Goal: Navigation & Orientation: Understand site structure

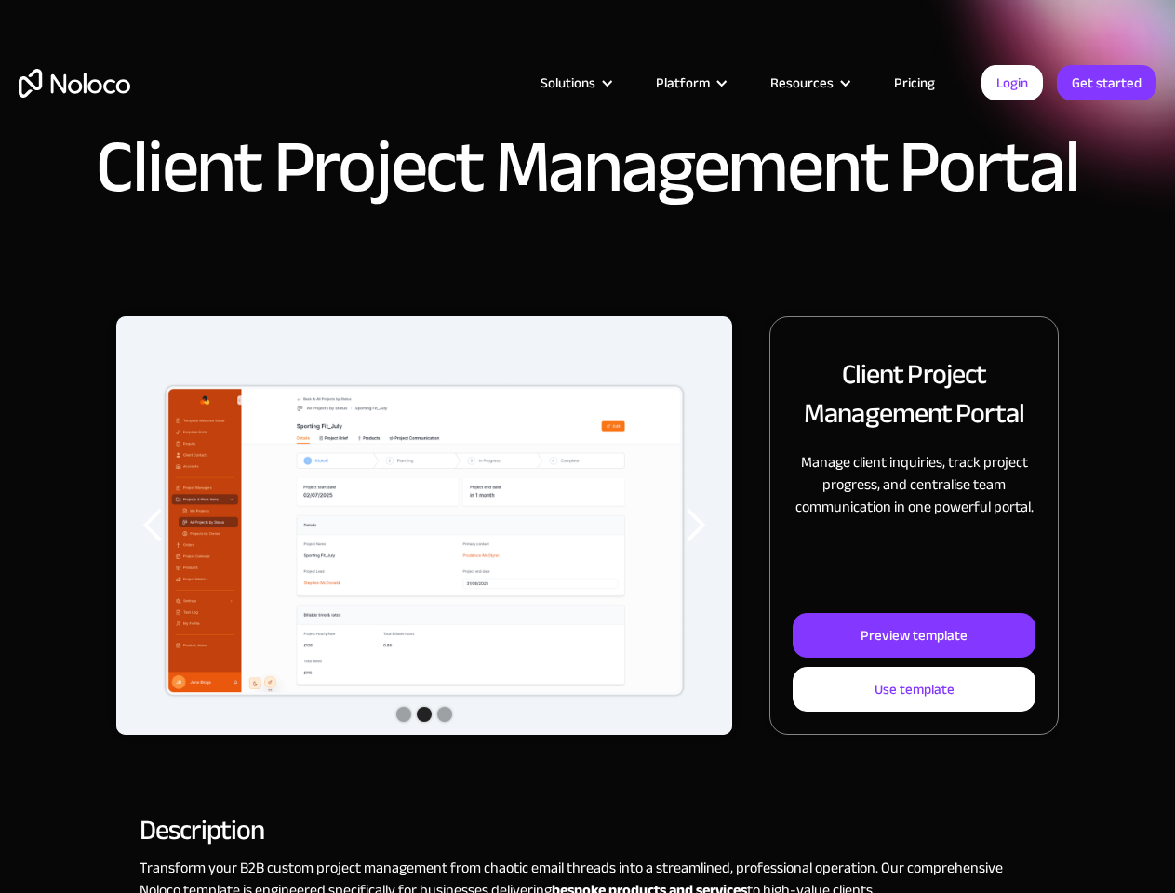
click at [587, 447] on img "2 of 3" at bounding box center [424, 540] width 616 height 449
click at [556, 83] on div "Solutions" at bounding box center [568, 83] width 55 height 24
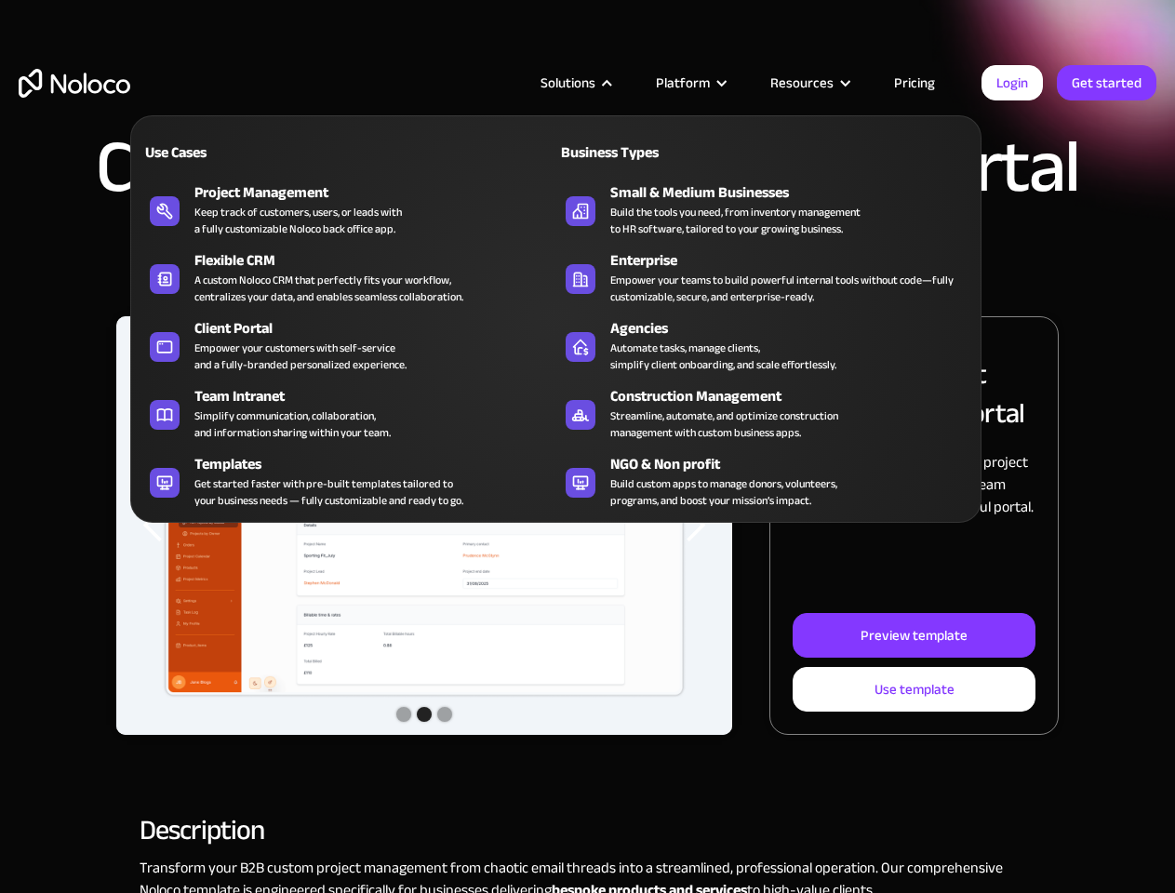
click at [576, 83] on div "Solutions" at bounding box center [568, 83] width 55 height 24
click at [690, 83] on div "Platform" at bounding box center [683, 83] width 54 height 24
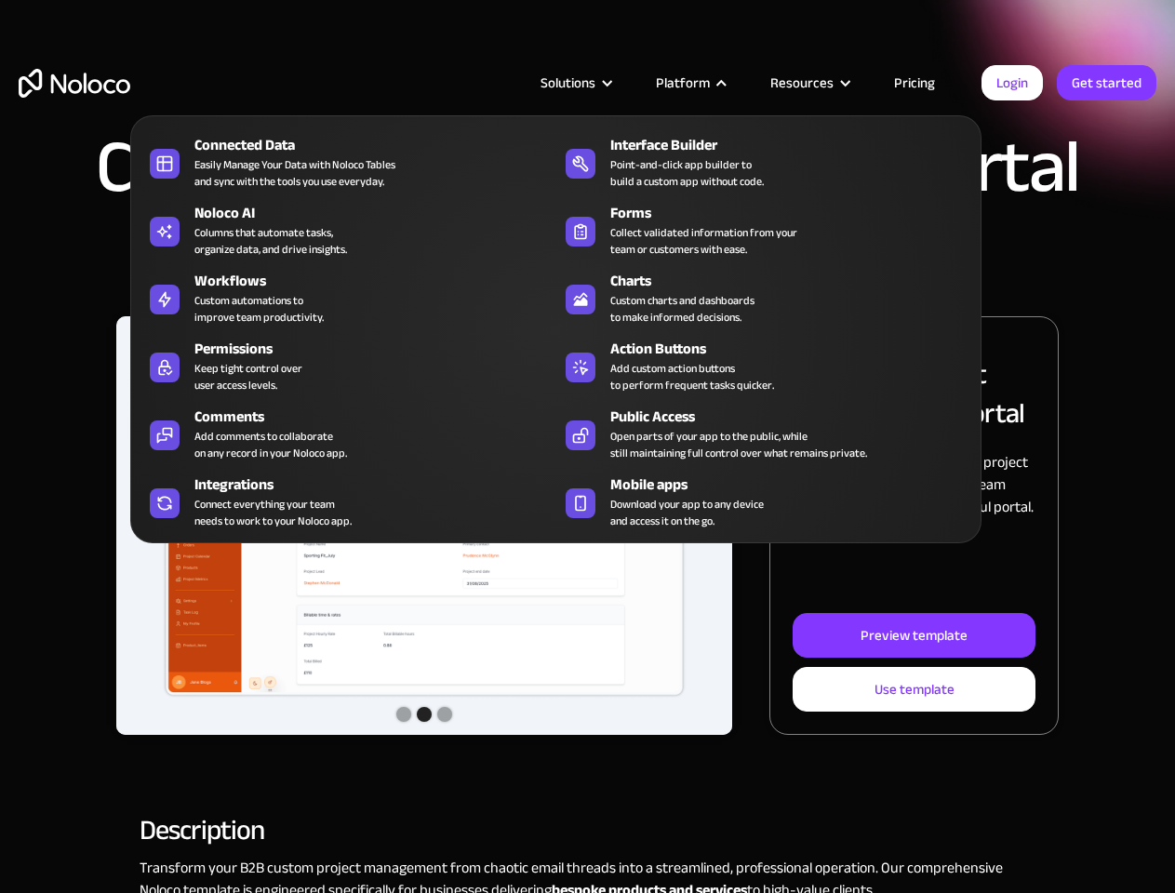
click at [810, 83] on div "Resources" at bounding box center [802, 83] width 63 height 24
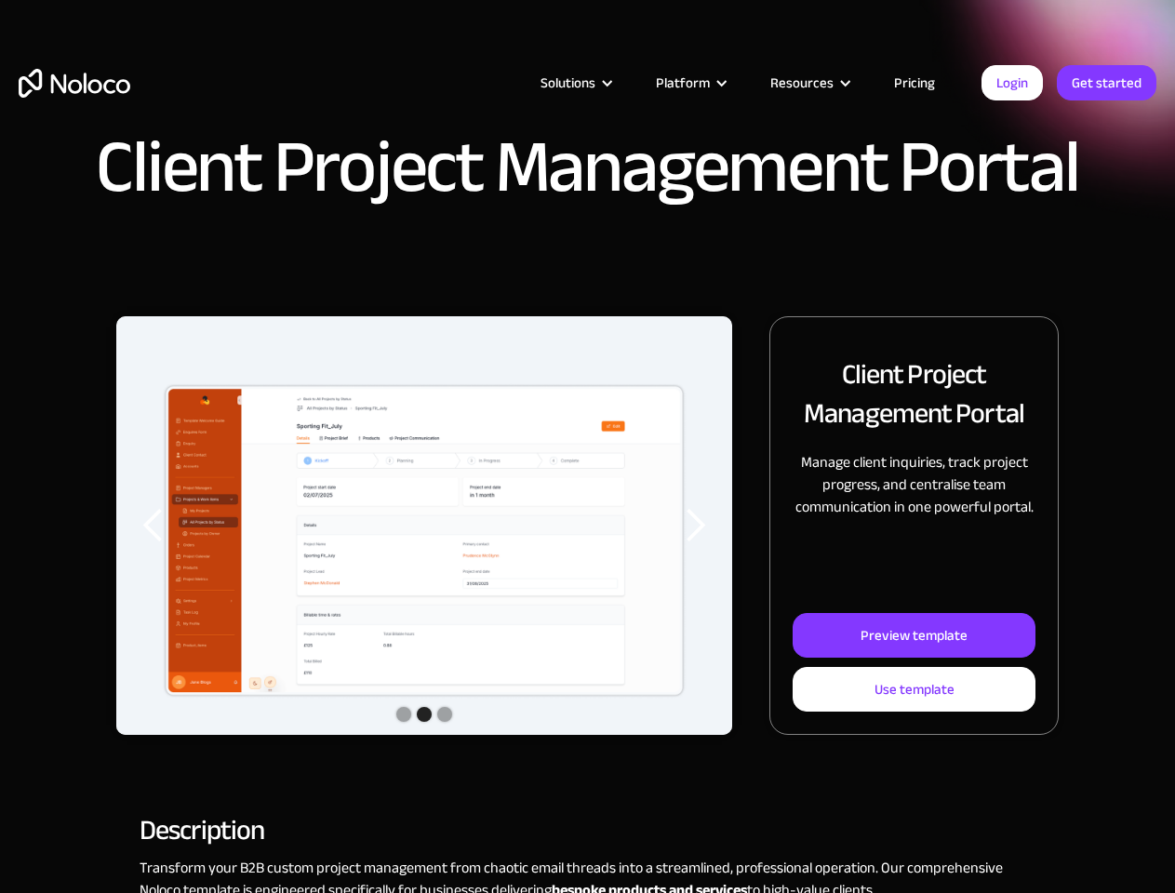
click at [424, 526] on img "2 of 3" at bounding box center [424, 540] width 616 height 449
click at [154, 526] on div "previous slide" at bounding box center [153, 525] width 37 height 37
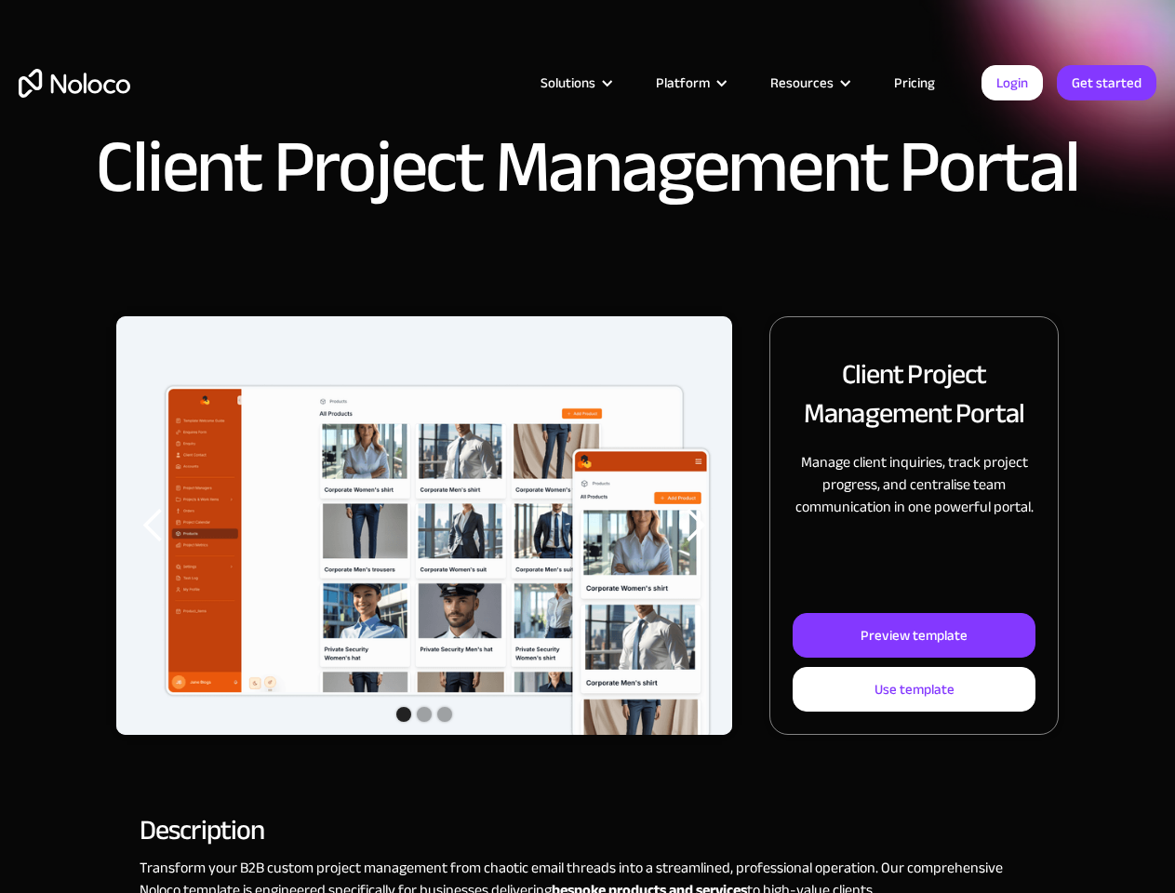
click at [695, 526] on div "next slide" at bounding box center [695, 525] width 37 height 37
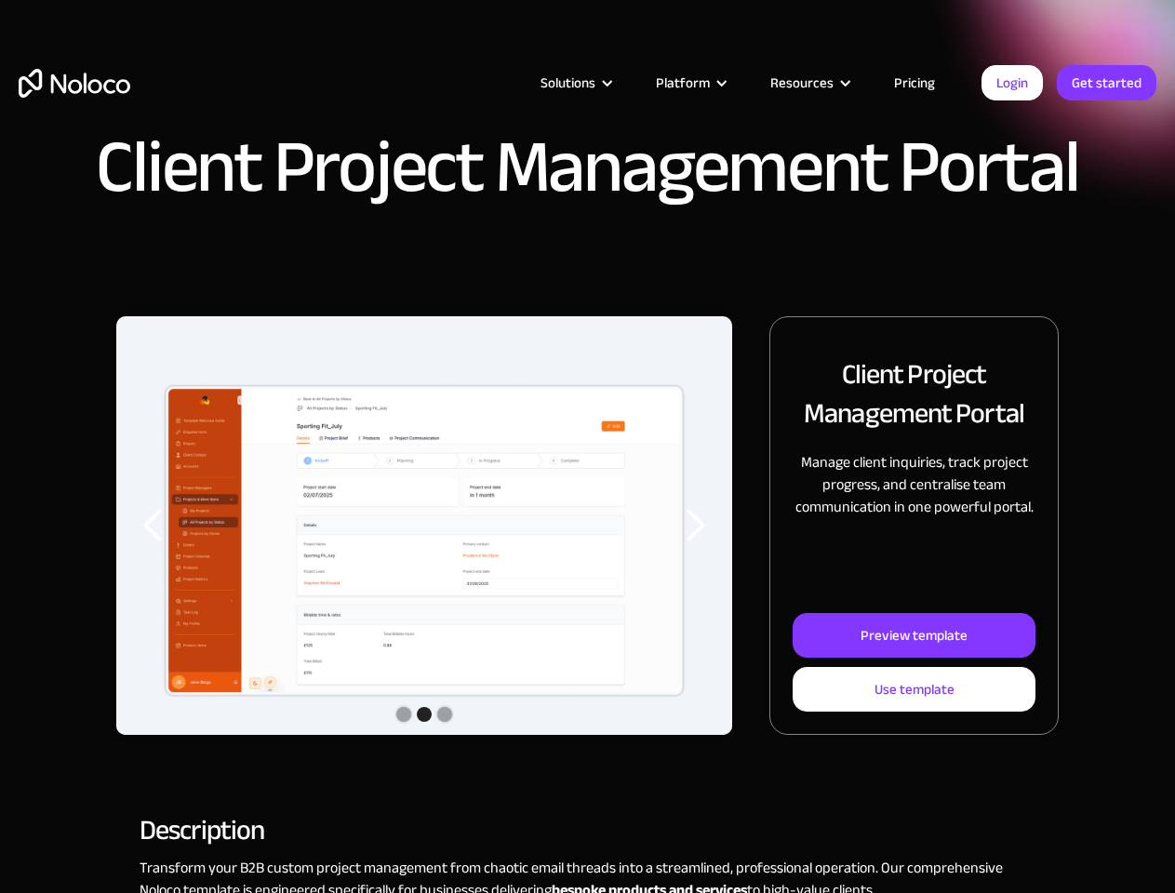
click at [424, 717] on div "Show slide 2 of 3" at bounding box center [424, 714] width 15 height 15
click at [404, 715] on div "Show slide 1 of 3" at bounding box center [403, 714] width 15 height 15
